Goal: Check status: Check status

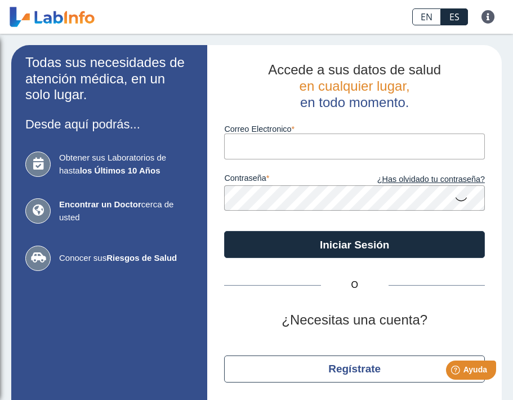
type input "[EMAIL_ADDRESS][DOMAIN_NAME]"
click at [354, 243] on button "Iniciar Sesión" at bounding box center [354, 244] width 261 height 27
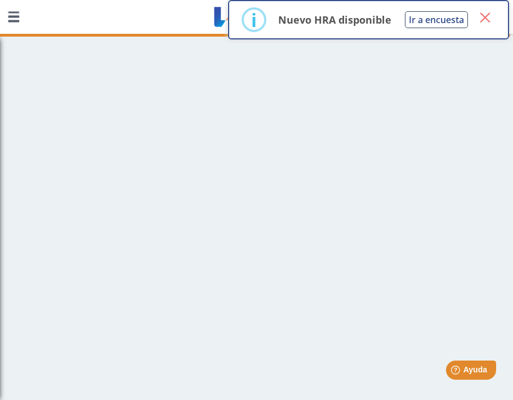
click at [484, 15] on button "×" at bounding box center [485, 17] width 20 height 20
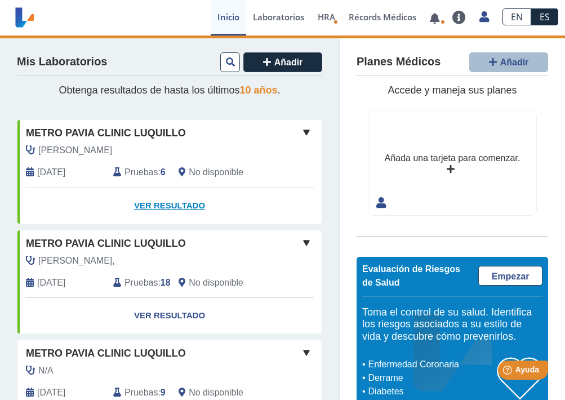
click at [179, 203] on link "Ver Resultado" at bounding box center [169, 205] width 304 height 35
click at [192, 203] on link "Ver Resultado" at bounding box center [169, 205] width 304 height 35
click at [170, 202] on link "Ver Resultado" at bounding box center [169, 205] width 304 height 35
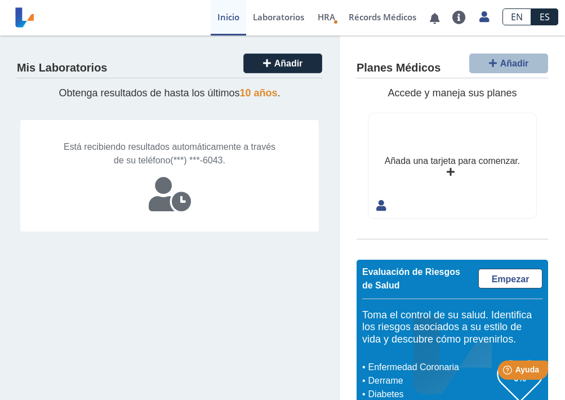
click at [230, 12] on link "Inicio" at bounding box center [228, 17] width 35 height 35
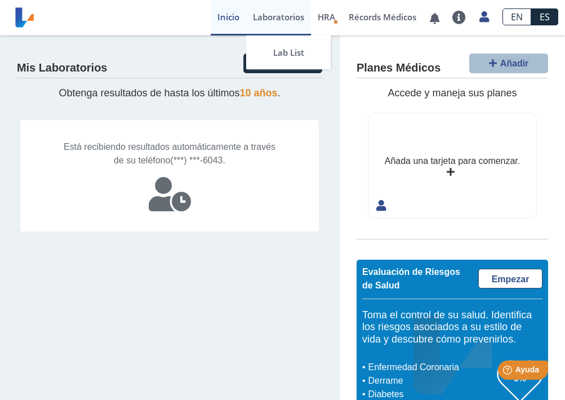
click at [290, 15] on link "Laboratorios" at bounding box center [278, 17] width 65 height 35
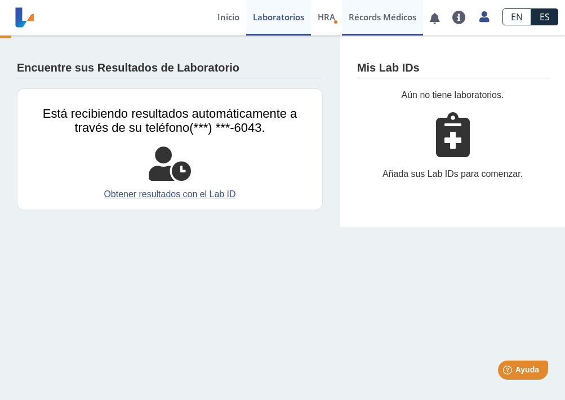
click at [358, 15] on link "Récords Médicos" at bounding box center [382, 17] width 81 height 35
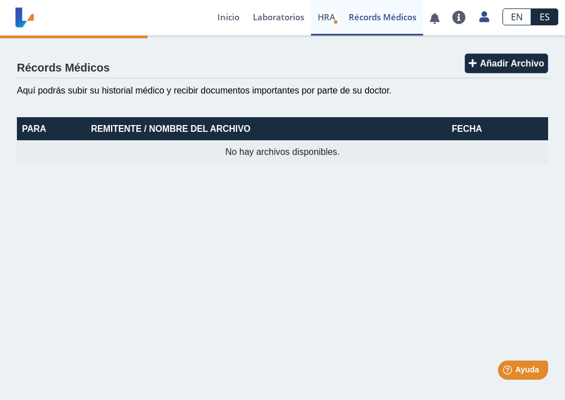
click at [327, 19] on span "HRA" at bounding box center [326, 16] width 17 height 11
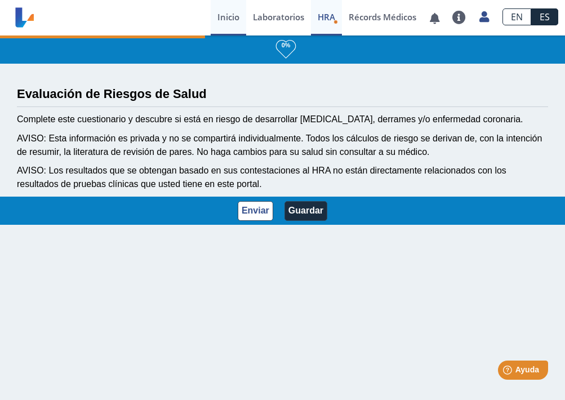
click at [225, 16] on link "Inicio" at bounding box center [228, 17] width 35 height 35
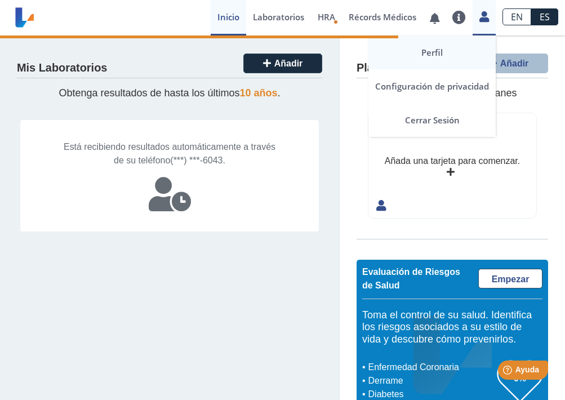
click at [428, 50] on link "Perfil" at bounding box center [431, 52] width 127 height 34
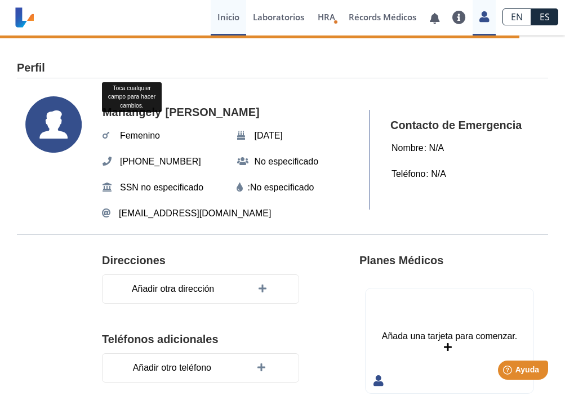
click at [233, 20] on link "Inicio" at bounding box center [228, 17] width 35 height 35
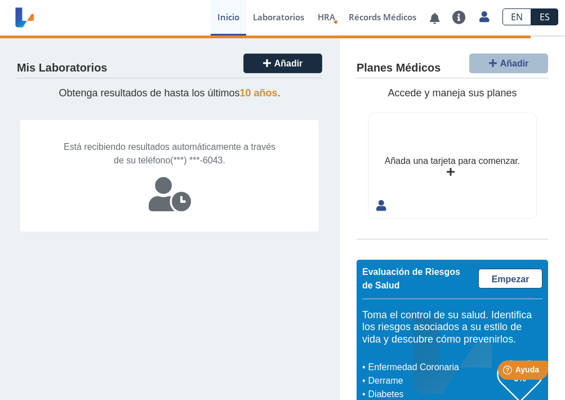
click at [233, 20] on link "Inicio" at bounding box center [228, 17] width 35 height 35
click at [187, 199] on icon at bounding box center [170, 194] width 42 height 34
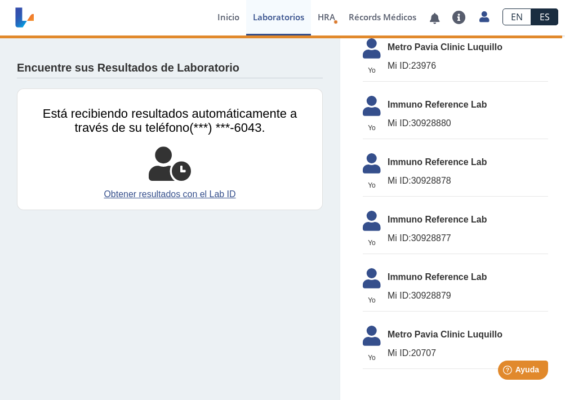
click at [421, 179] on span "Mi ID: 30928878" at bounding box center [467, 181] width 161 height 14
click at [421, 179] on span "Mi ID: 30928878" at bounding box center [467, 182] width 161 height 14
click at [158, 189] on link "Obtener resultados con el Lab ID" at bounding box center [170, 195] width 288 height 14
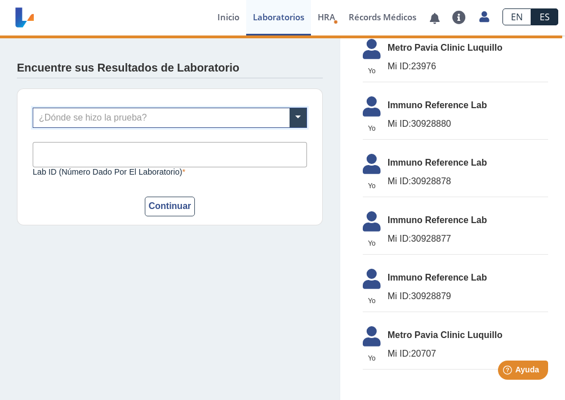
click at [148, 122] on input "text" at bounding box center [169, 117] width 273 height 19
type input "p"
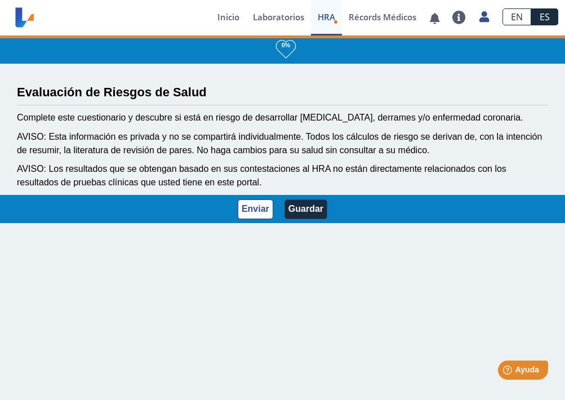
scroll to position [1, 0]
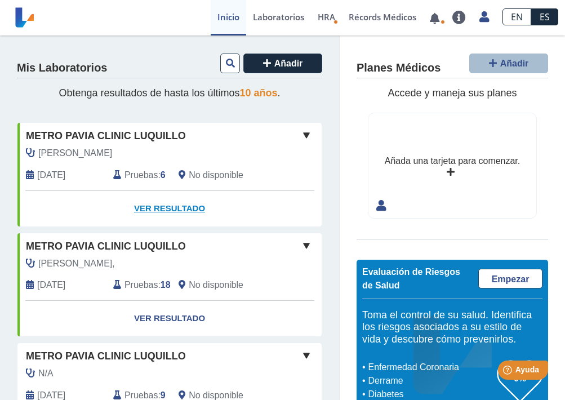
click at [186, 205] on link "Ver Resultado" at bounding box center [169, 208] width 304 height 35
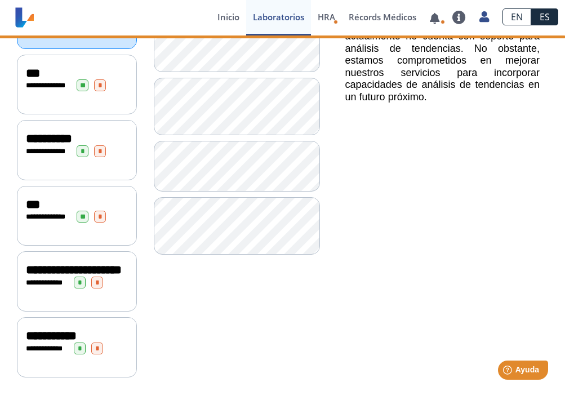
scroll to position [213, 0]
click at [51, 345] on span "**********" at bounding box center [47, 348] width 31 height 7
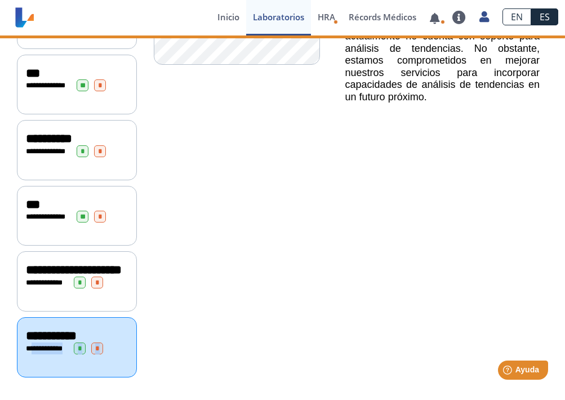
click at [51, 345] on span "**********" at bounding box center [47, 348] width 31 height 7
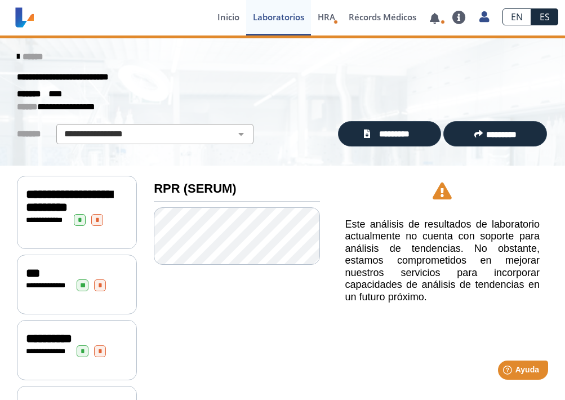
scroll to position [2, 0]
